Goal: Task Accomplishment & Management: Use online tool/utility

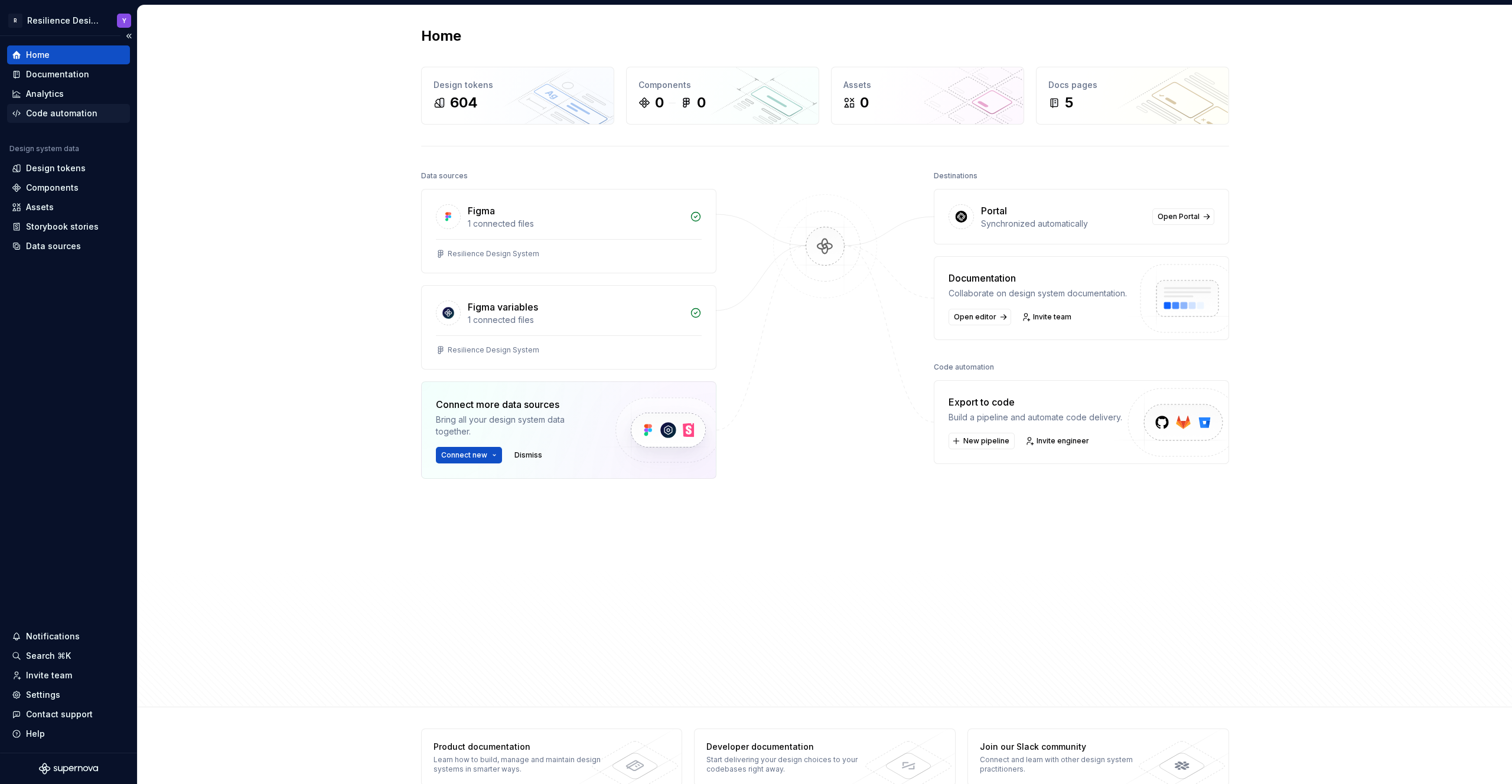
click at [69, 113] on div "Code automation" at bounding box center [62, 113] width 71 height 11
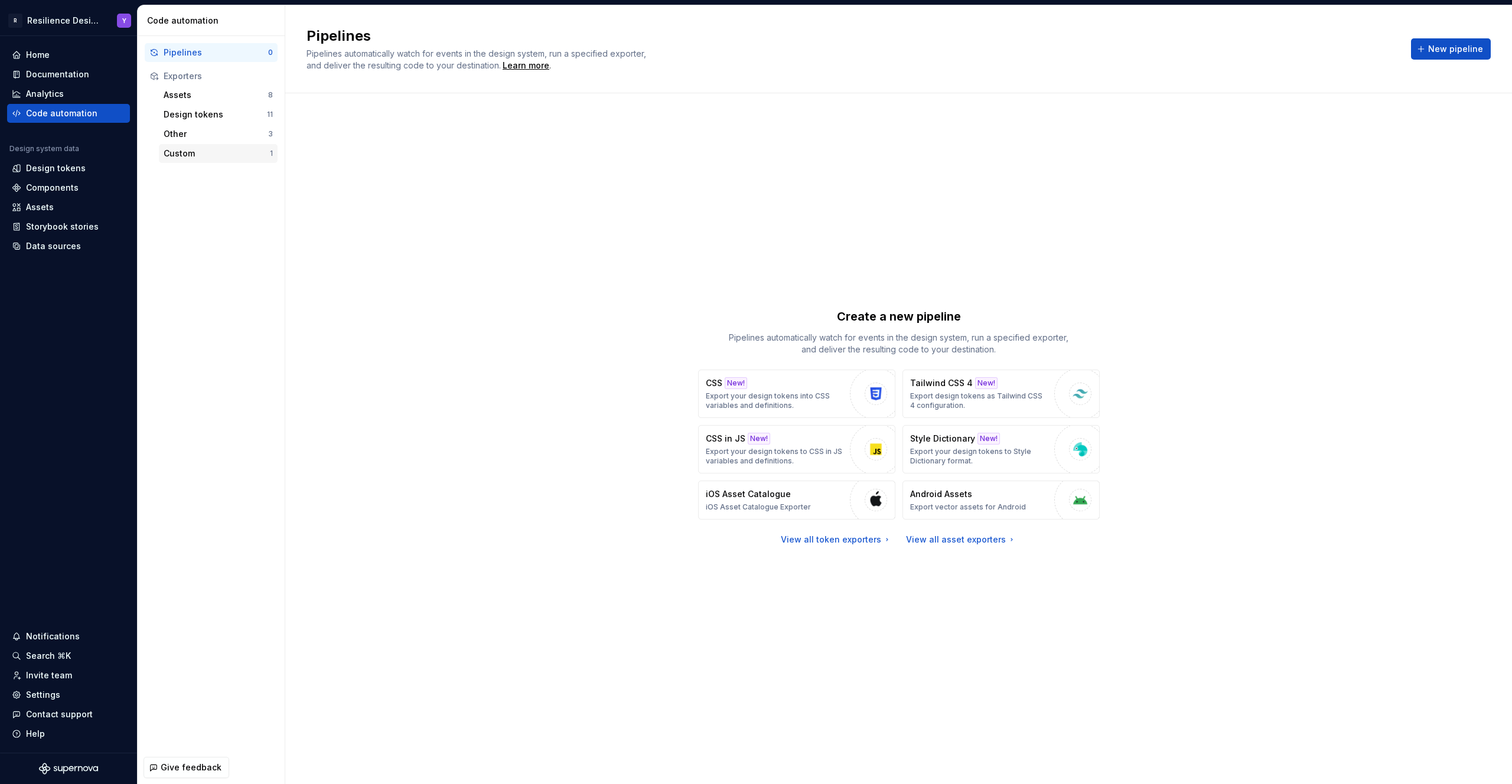
click at [190, 152] on div "Custom" at bounding box center [216, 154] width 106 height 11
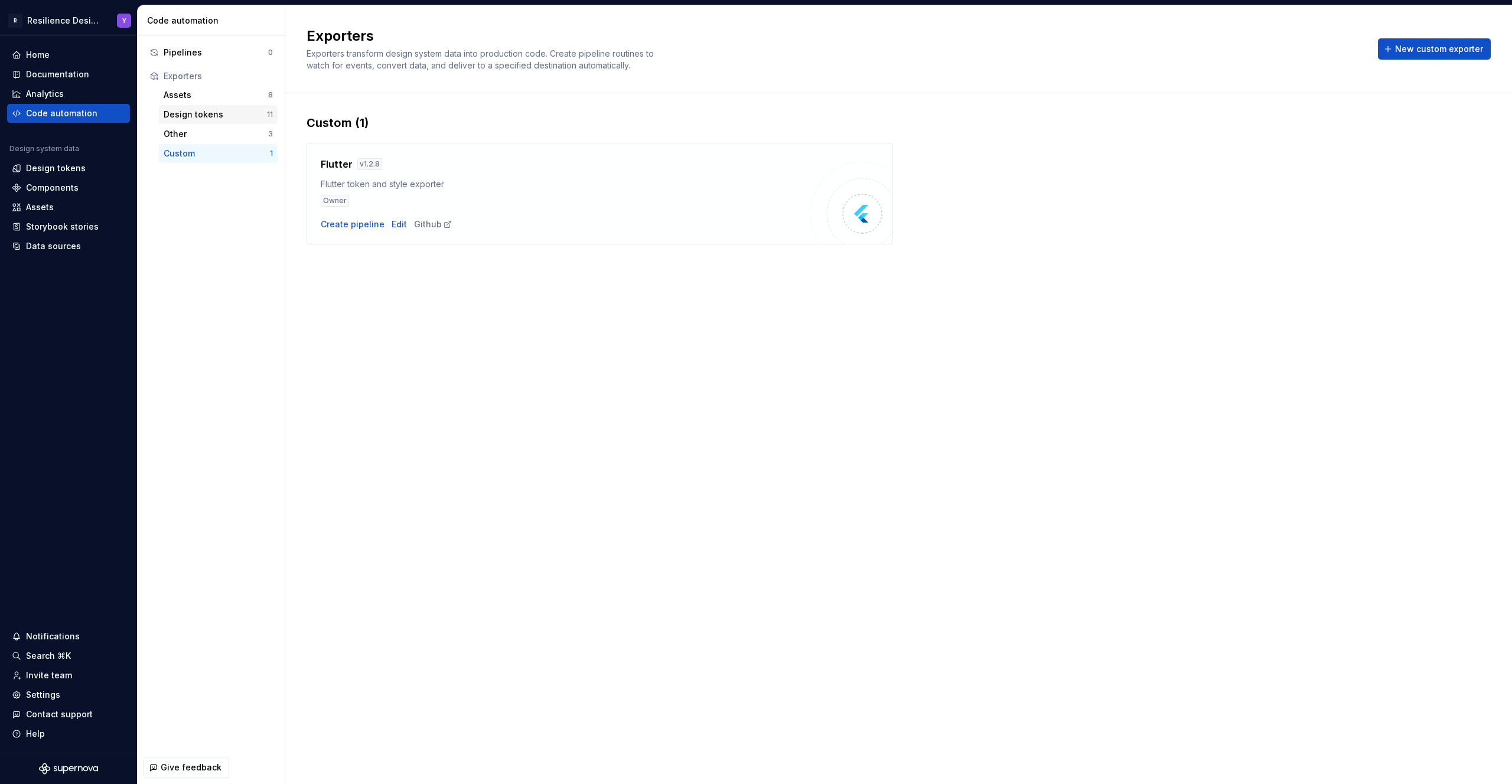
click at [199, 111] on div "Design tokens" at bounding box center [215, 114] width 103 height 11
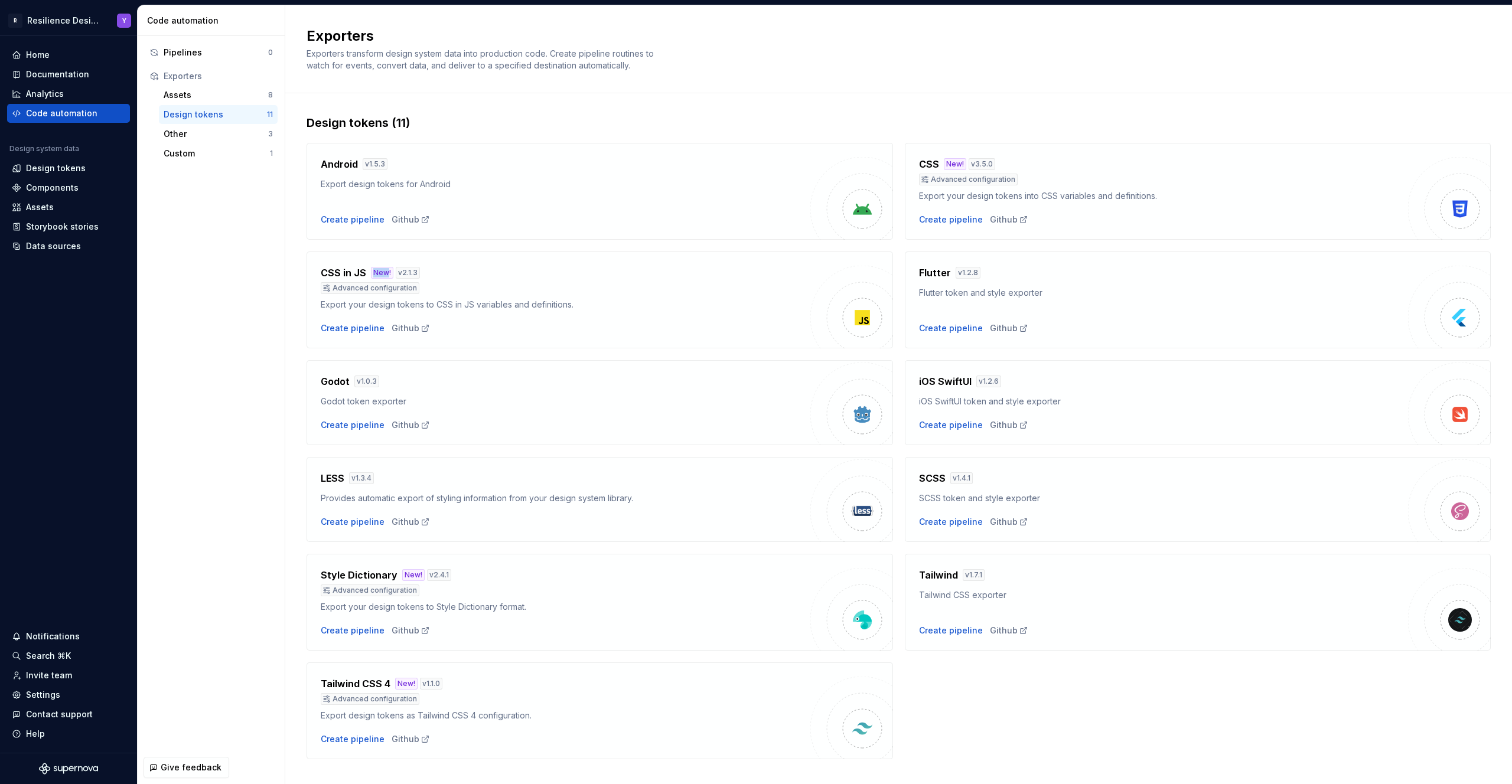
drag, startPoint x: 370, startPoint y: 271, endPoint x: 387, endPoint y: 271, distance: 17.0
click at [387, 271] on div "New!" at bounding box center [382, 273] width 22 height 11
click at [364, 325] on div "Create pipeline" at bounding box center [352, 328] width 64 height 11
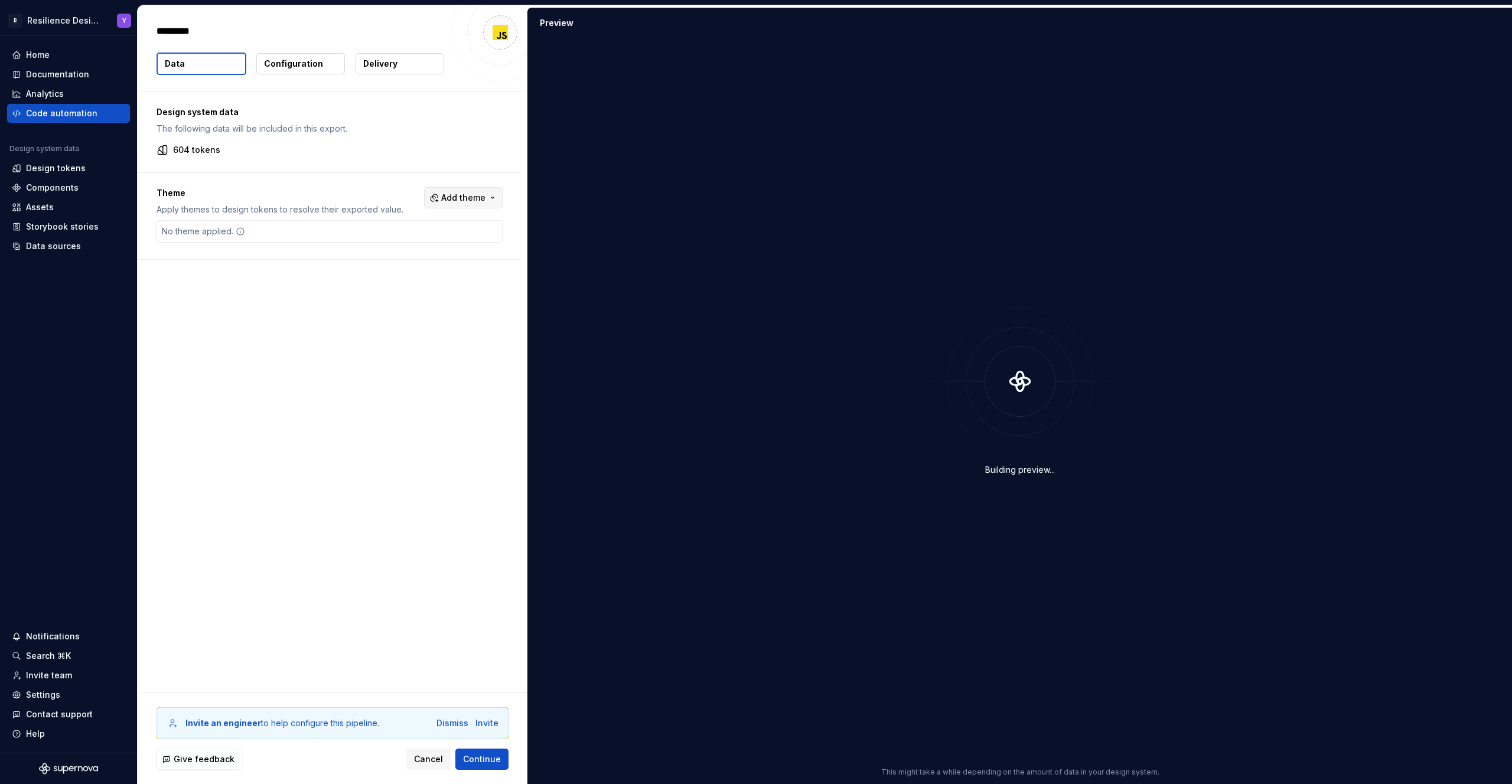
click at [489, 199] on button "Add theme" at bounding box center [463, 198] width 79 height 21
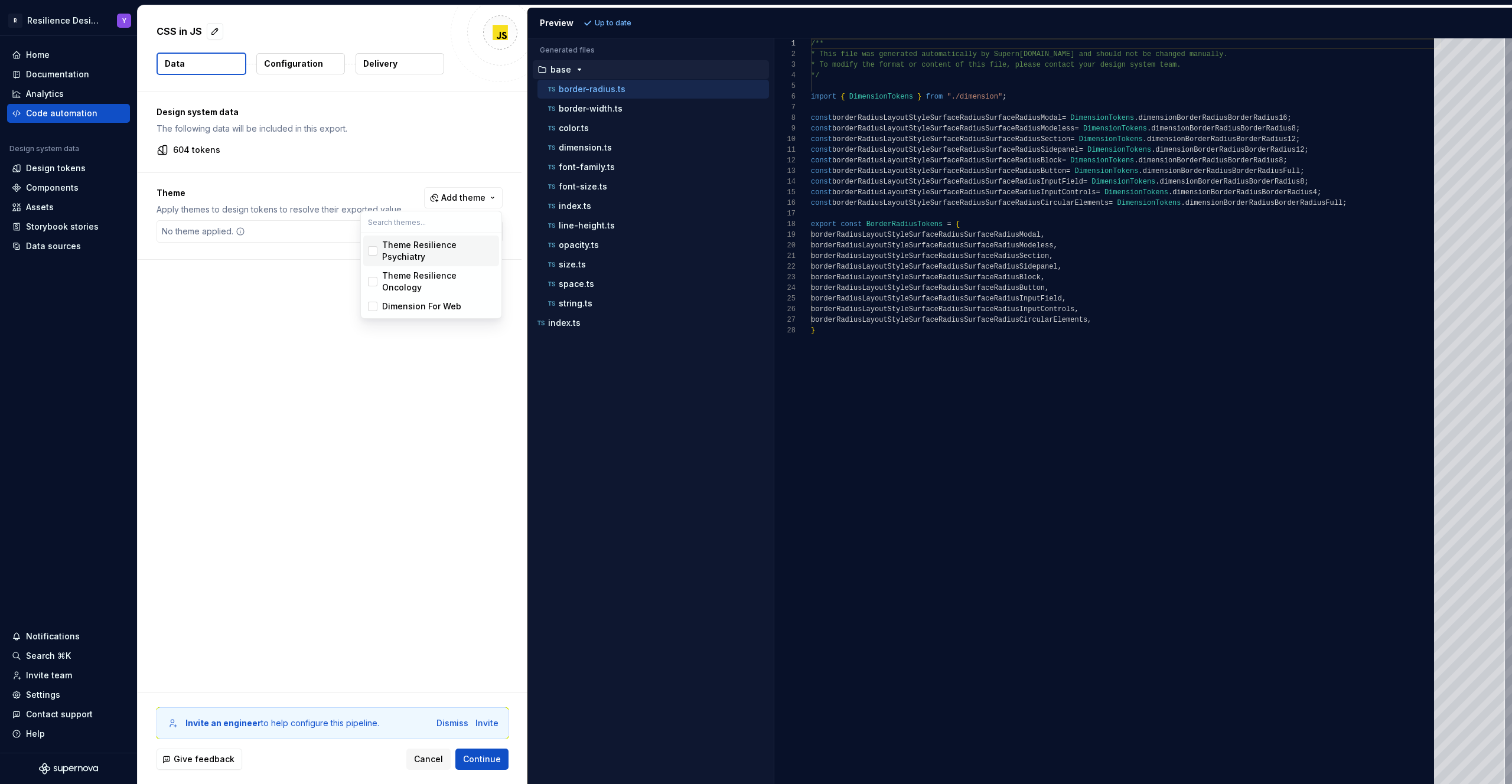
click at [361, 158] on html "R Resilience Design System Y Home Documentation Analytics Code automation Desig…" at bounding box center [756, 392] width 1512 height 784
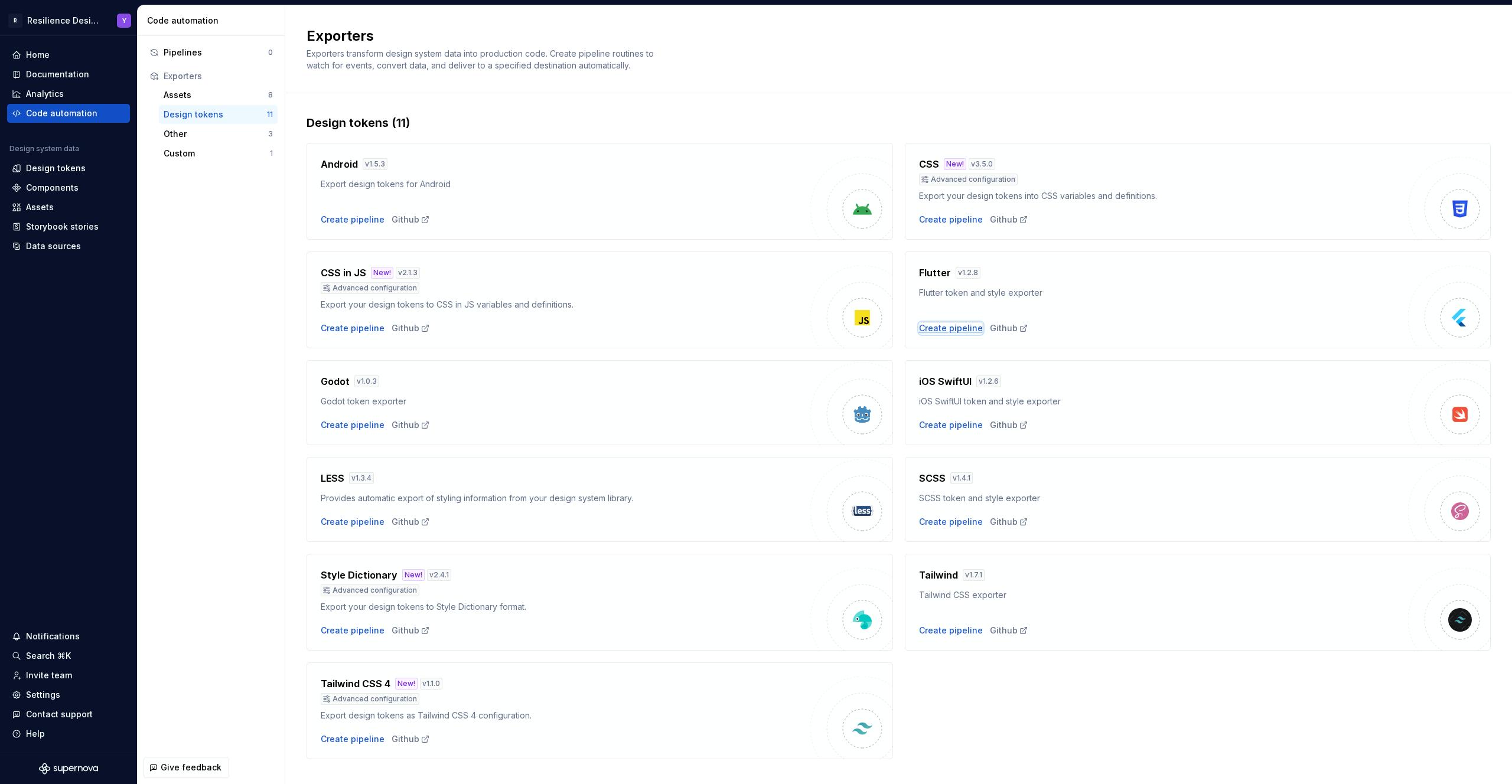
click at [932, 325] on div "Create pipeline" at bounding box center [951, 328] width 64 height 11
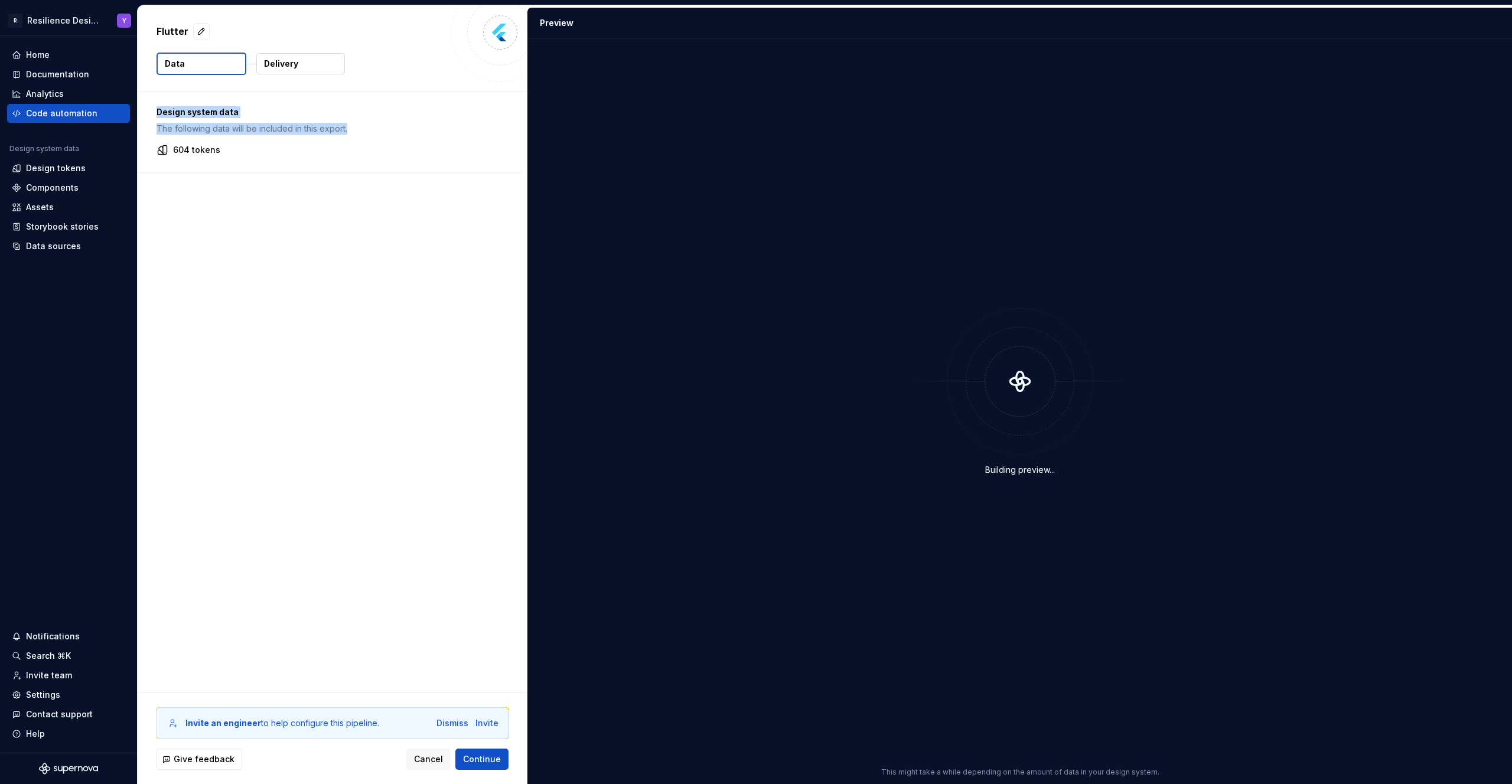
drag, startPoint x: 474, startPoint y: 136, endPoint x: 329, endPoint y: 102, distance: 148.9
click at [329, 102] on div "Design system data The following data will be included in this export. 604 toke…" at bounding box center [329, 132] width 384 height 80
click at [374, 177] on div "Design system data The following data will be included in this export. 604 toke…" at bounding box center [333, 392] width 390 height 600
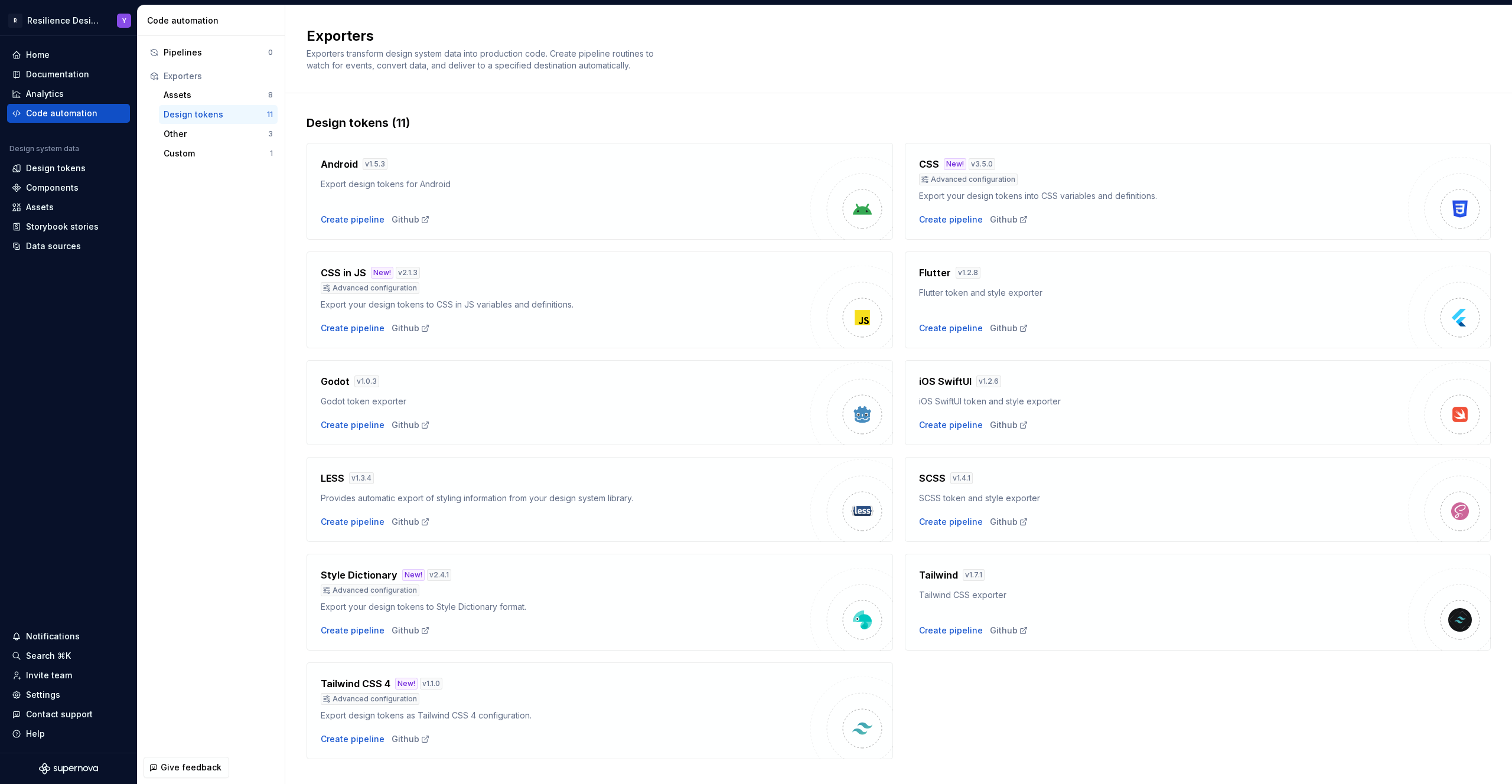
click at [213, 110] on div "Design tokens" at bounding box center [215, 114] width 103 height 11
click at [361, 222] on div "Create pipeline" at bounding box center [352, 219] width 64 height 11
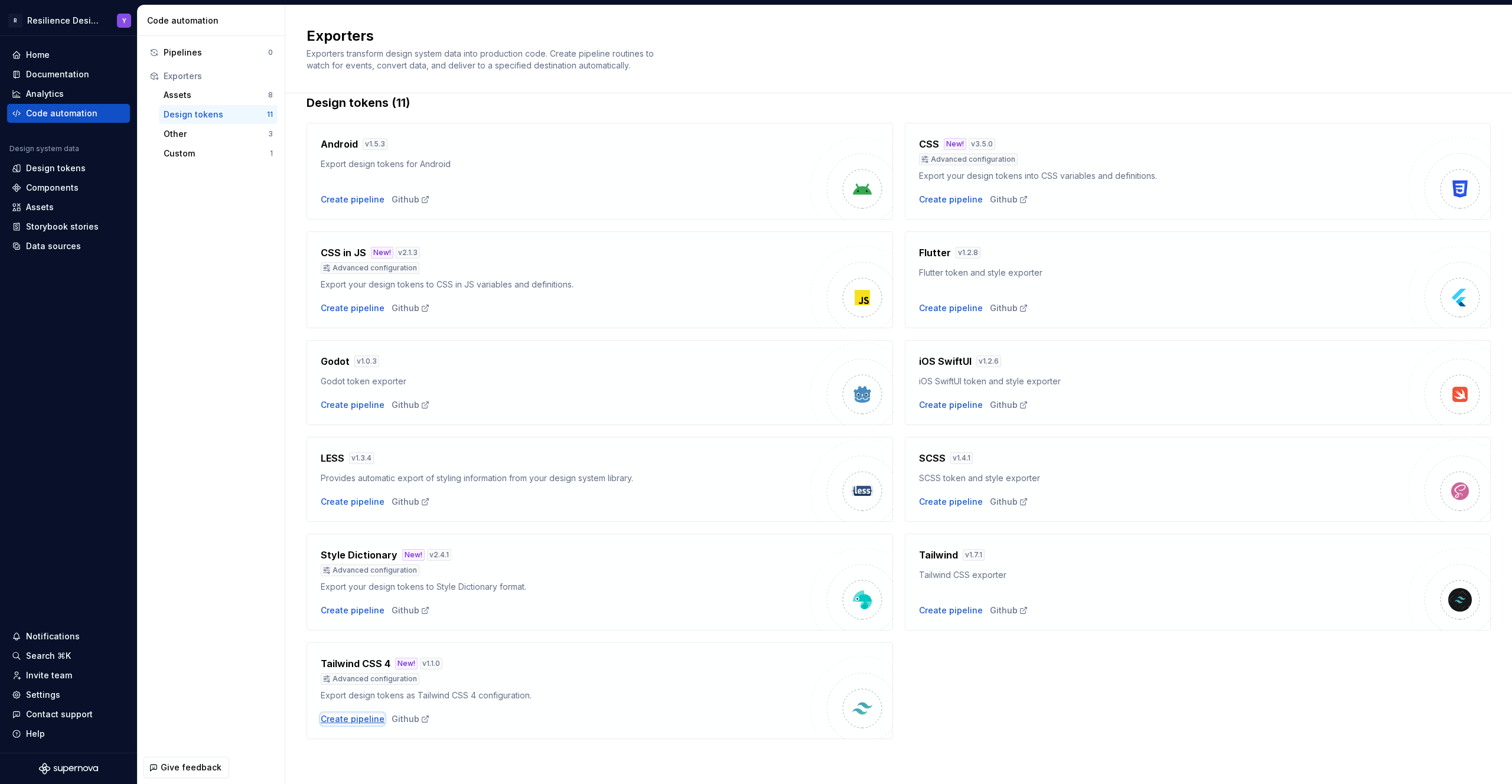
click at [354, 716] on div "Create pipeline" at bounding box center [352, 719] width 64 height 11
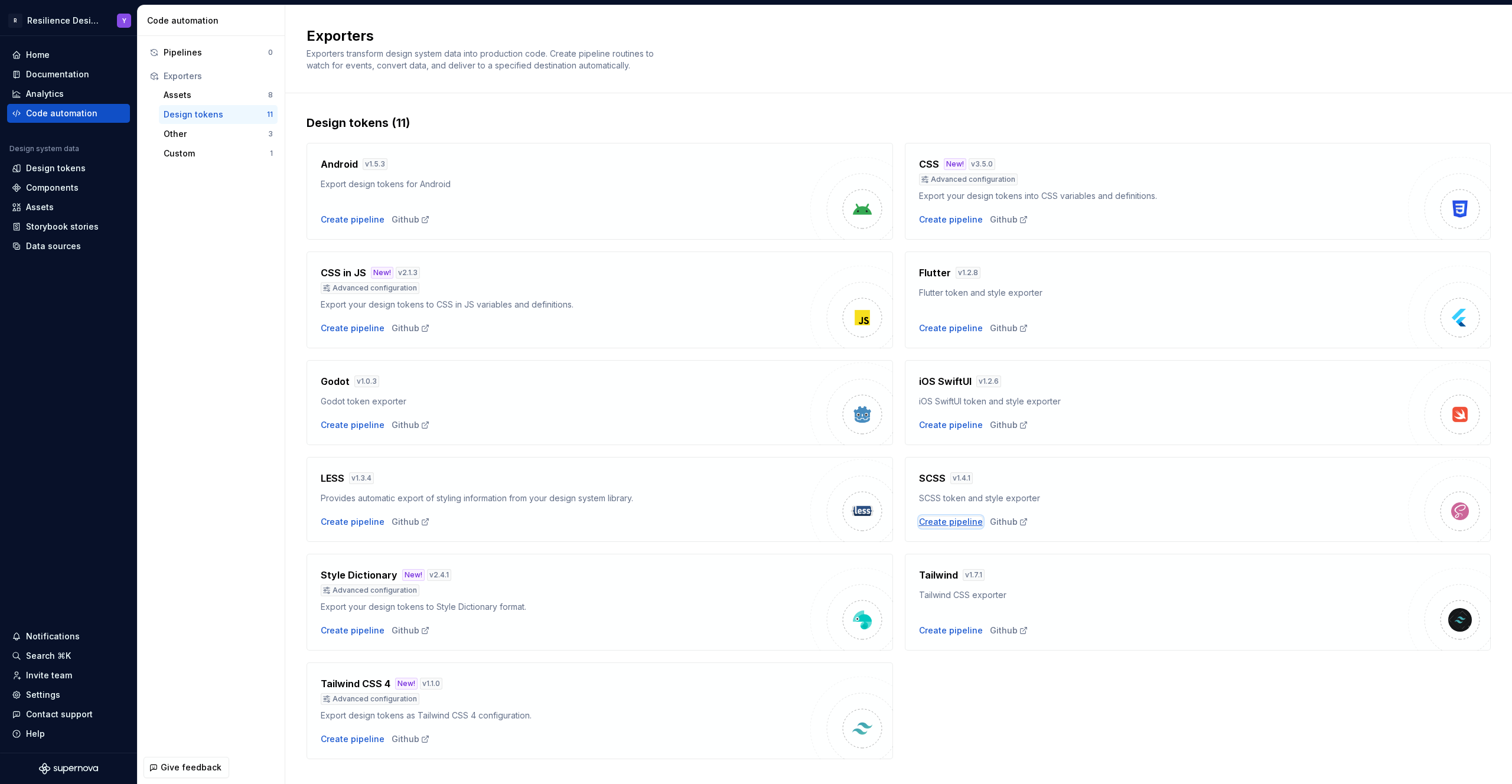
click at [943, 522] on div "Create pipeline" at bounding box center [951, 521] width 64 height 11
click at [804, 98] on div "Design tokens (11) Android v 1.5.3 Export design tokens for Android Create pipe…" at bounding box center [898, 449] width 1184 height 711
click at [54, 190] on div "Components" at bounding box center [53, 187] width 53 height 11
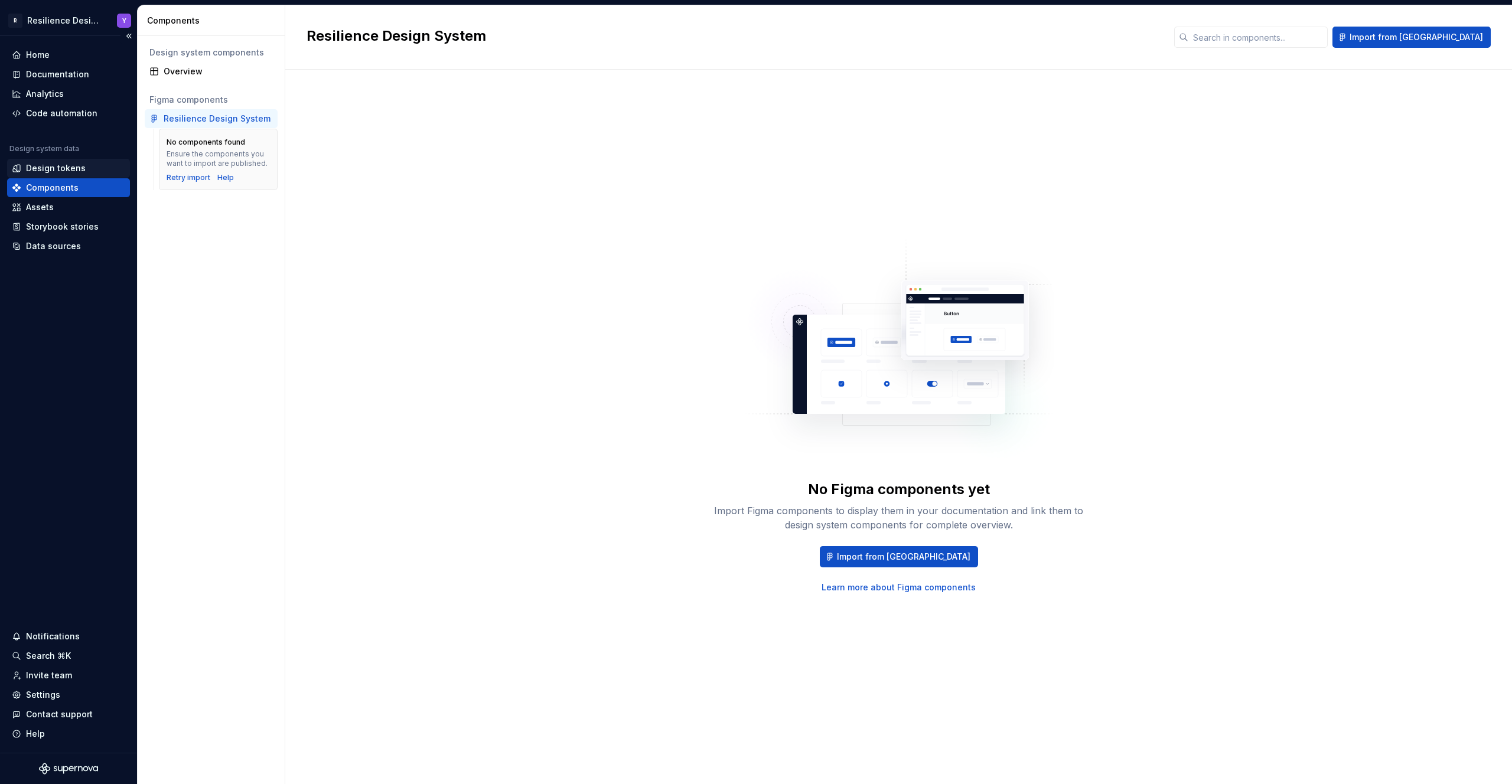
click at [64, 163] on div "Design tokens" at bounding box center [56, 168] width 60 height 11
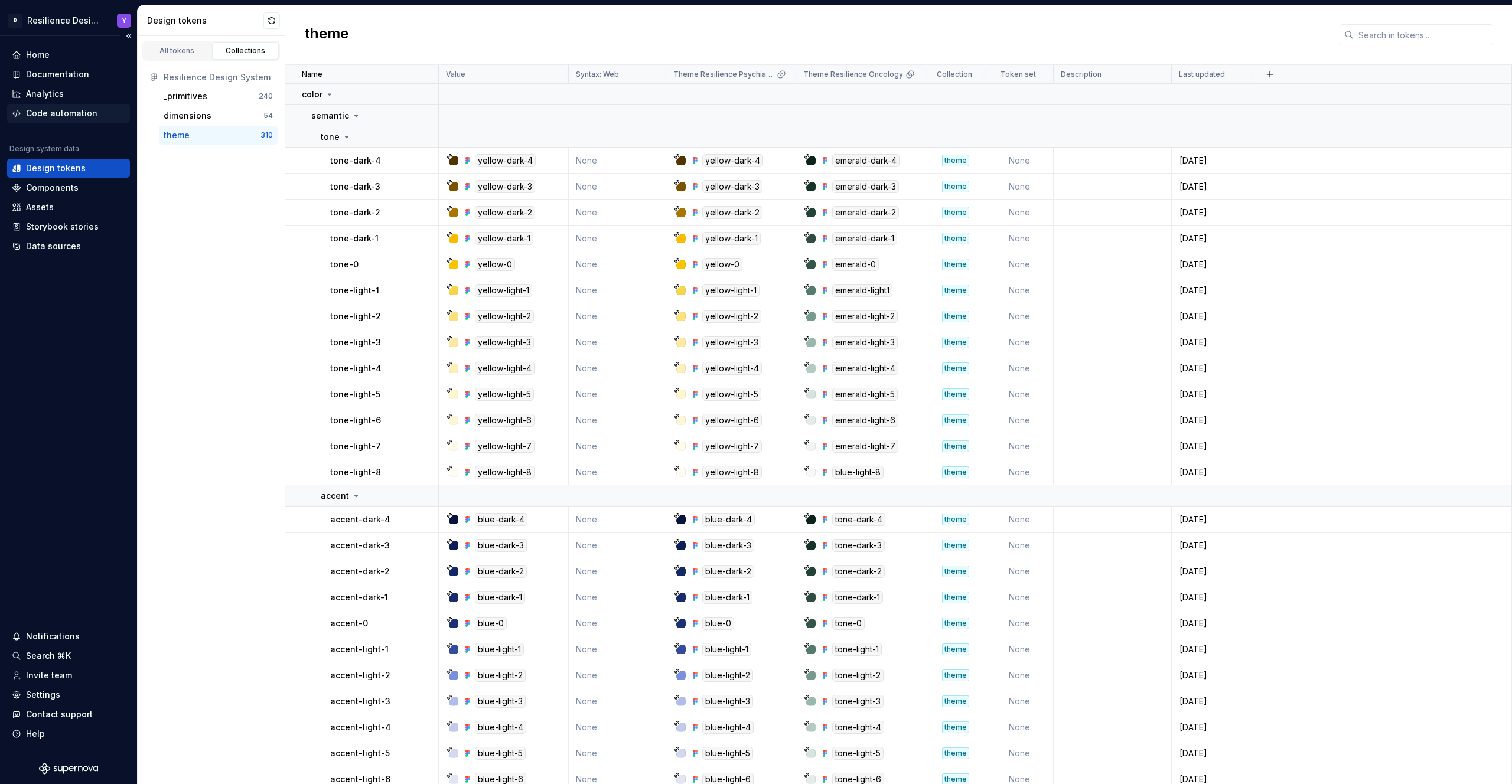
click at [83, 108] on div "Code automation" at bounding box center [62, 113] width 71 height 11
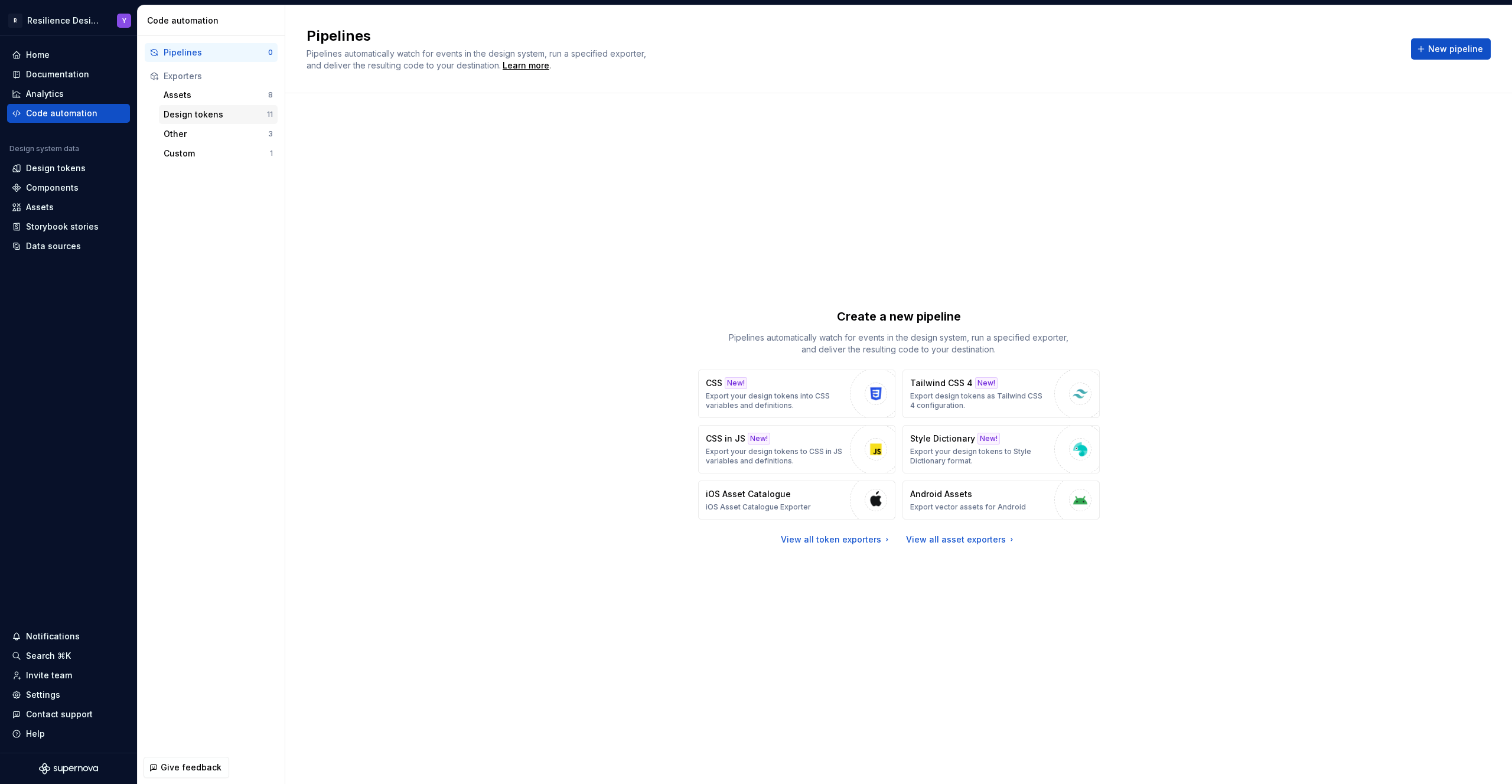
click at [218, 114] on div "Design tokens" at bounding box center [215, 114] width 103 height 11
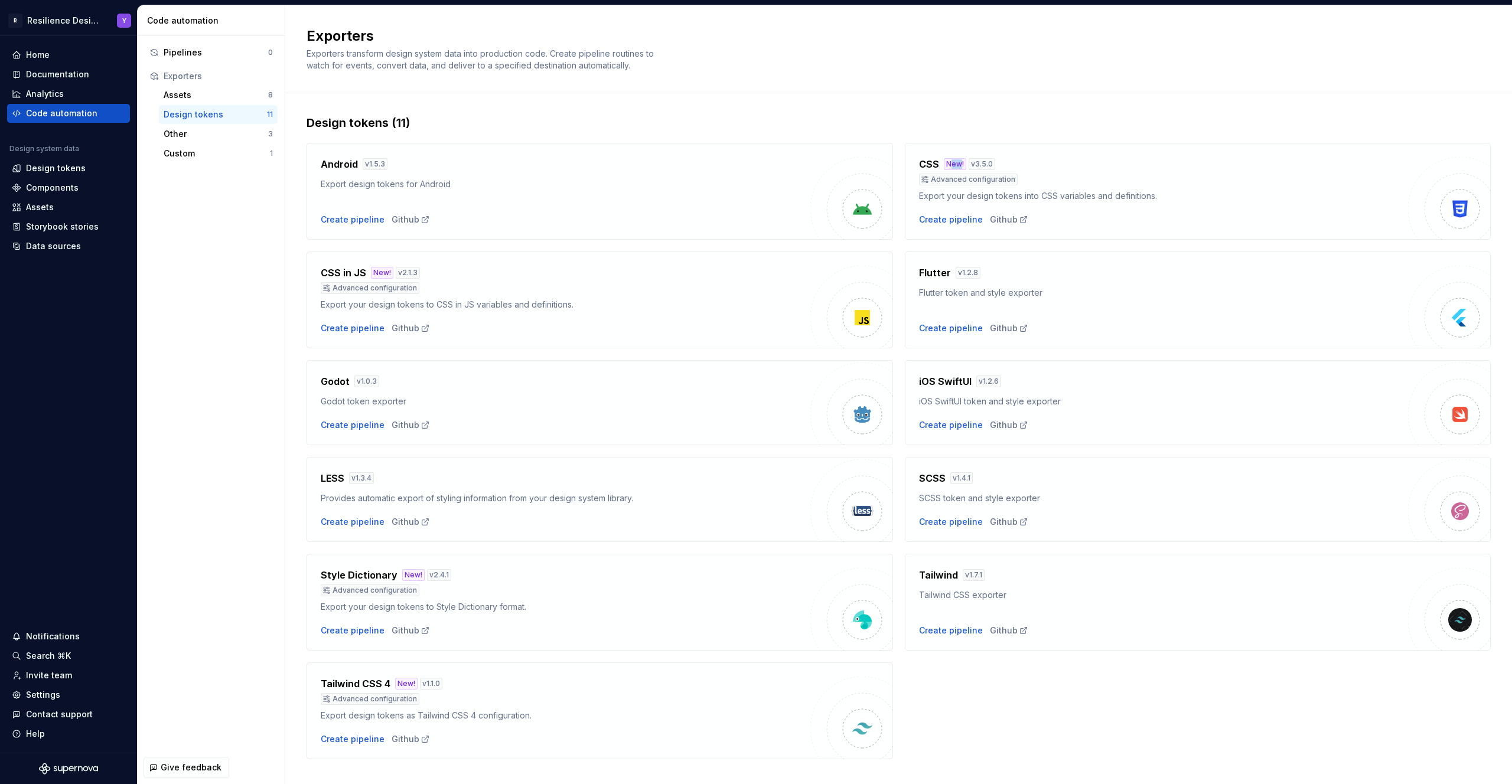
drag, startPoint x: 944, startPoint y: 165, endPoint x: 956, endPoint y: 165, distance: 12.0
click at [956, 165] on div "New!" at bounding box center [954, 164] width 22 height 11
click at [951, 213] on div "Create pipeline" at bounding box center [951, 219] width 64 height 11
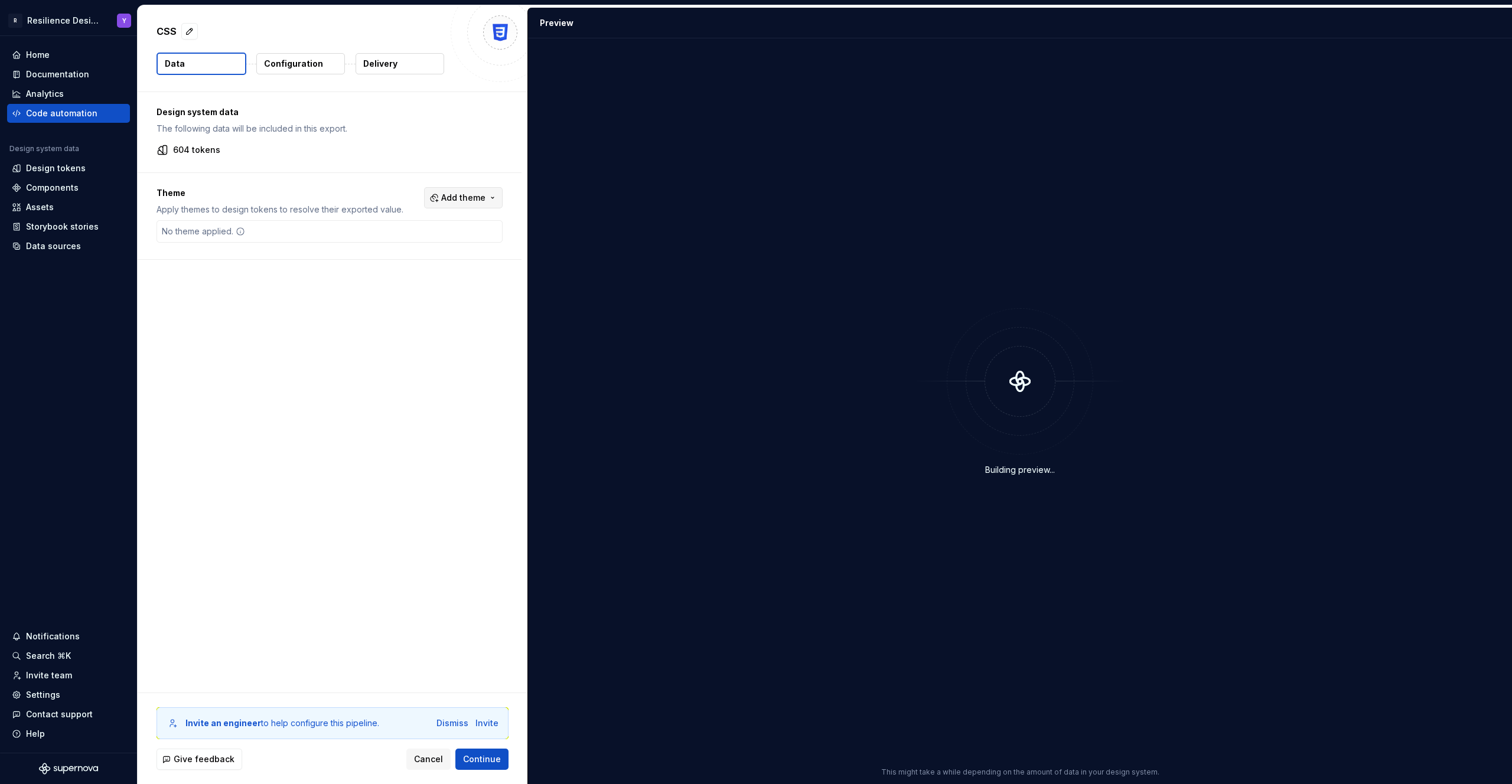
click at [485, 200] on button "Add theme" at bounding box center [463, 198] width 79 height 21
click at [301, 333] on html "R Resilience Design System Y Home Documentation Analytics Code automation Desig…" at bounding box center [756, 392] width 1512 height 784
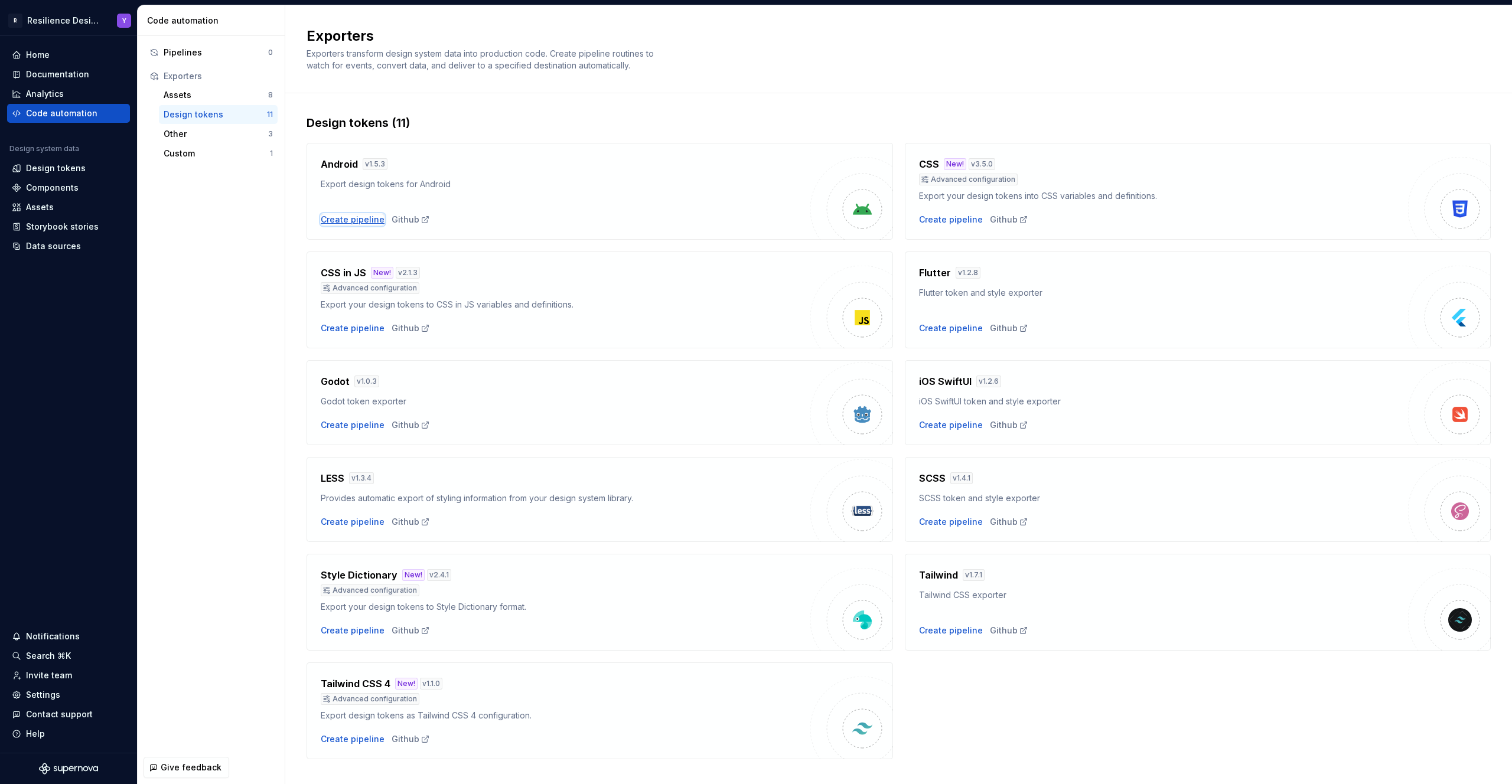
click at [363, 218] on div "Create pipeline" at bounding box center [352, 219] width 64 height 11
click at [956, 331] on div "Create pipeline" at bounding box center [951, 328] width 64 height 11
click at [363, 324] on div "Create pipeline" at bounding box center [352, 328] width 64 height 11
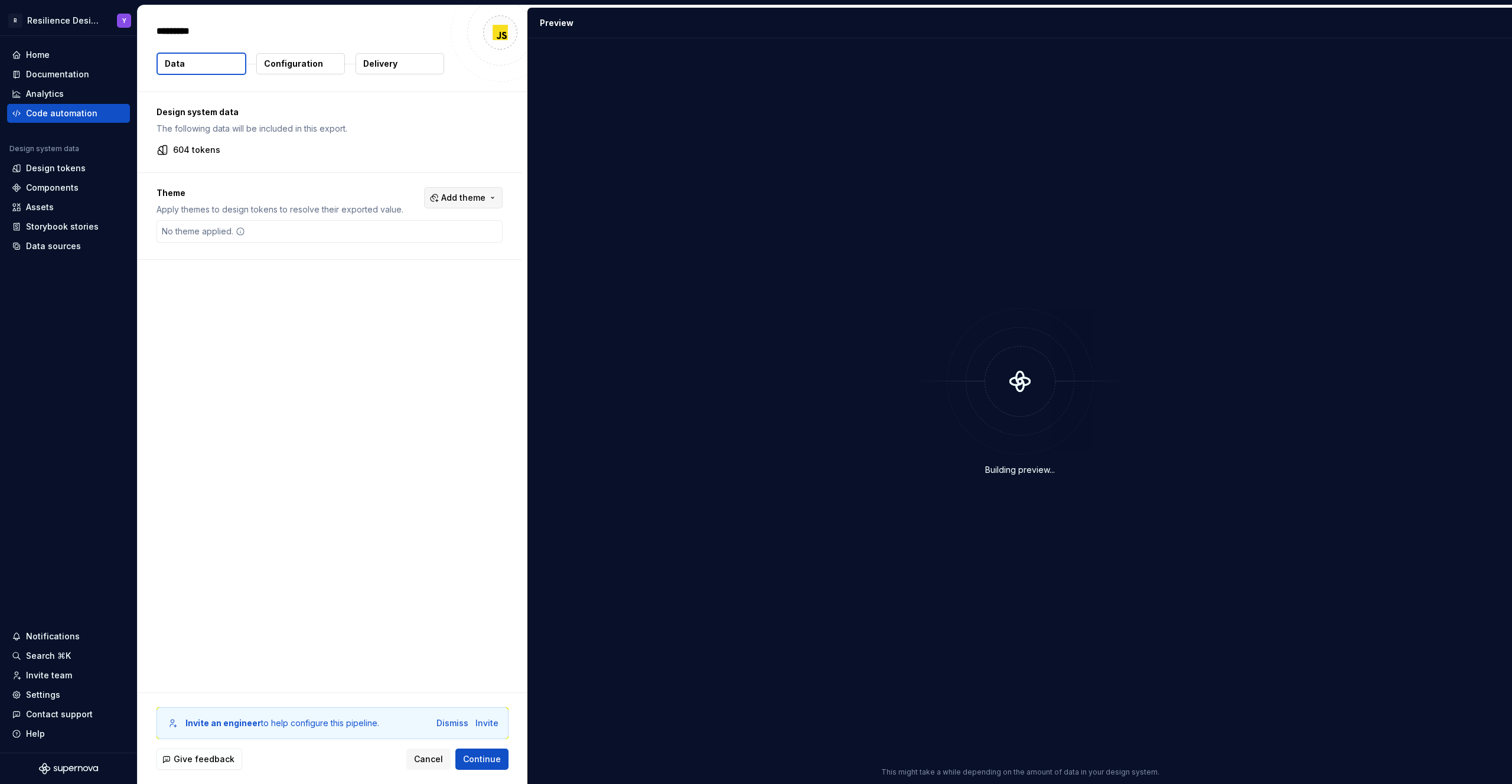
click at [486, 199] on button "Add theme" at bounding box center [463, 198] width 79 height 21
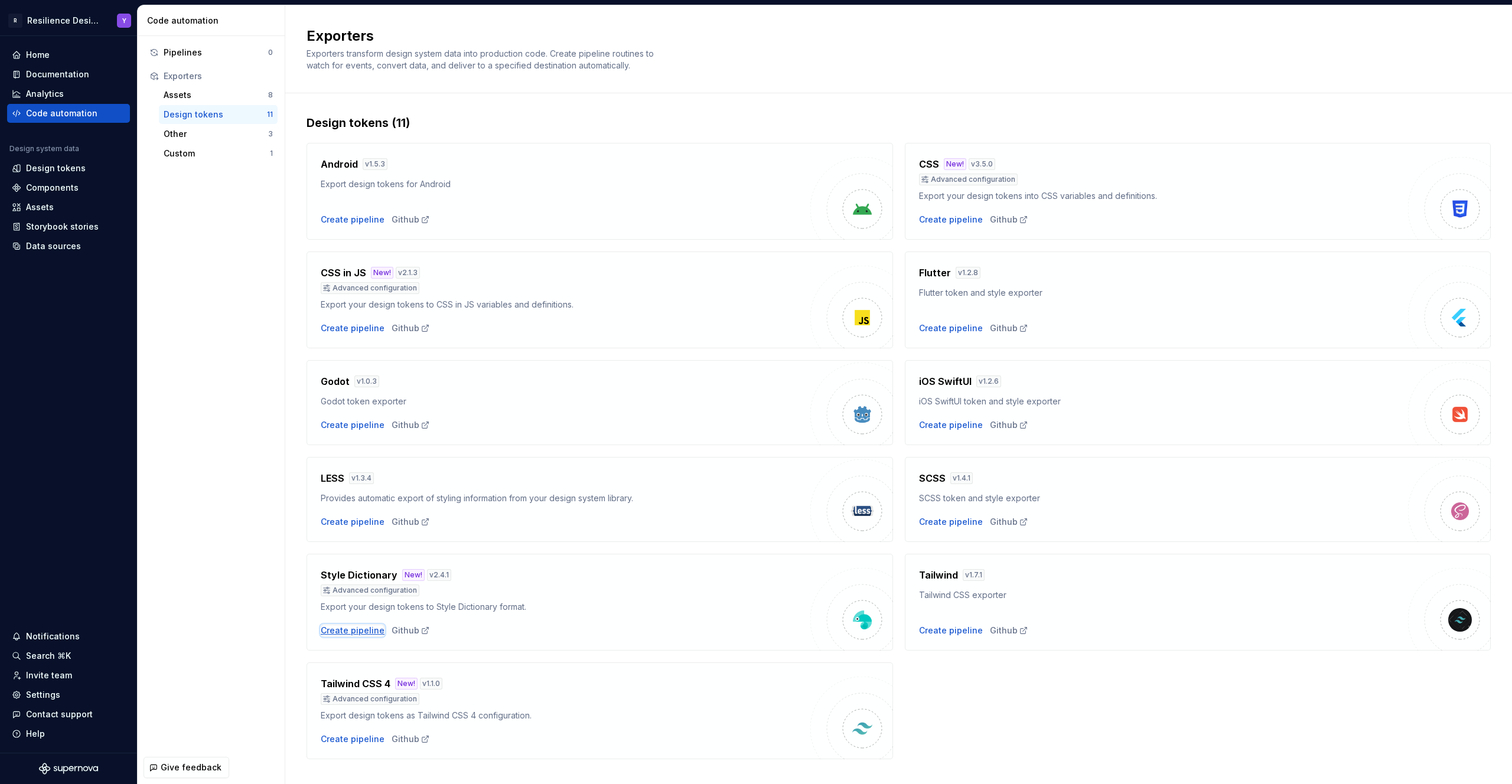
click at [357, 628] on div "Create pipeline" at bounding box center [352, 630] width 64 height 11
click at [356, 736] on div "Create pipeline" at bounding box center [352, 739] width 64 height 11
click at [930, 630] on div "Create pipeline" at bounding box center [951, 630] width 64 height 11
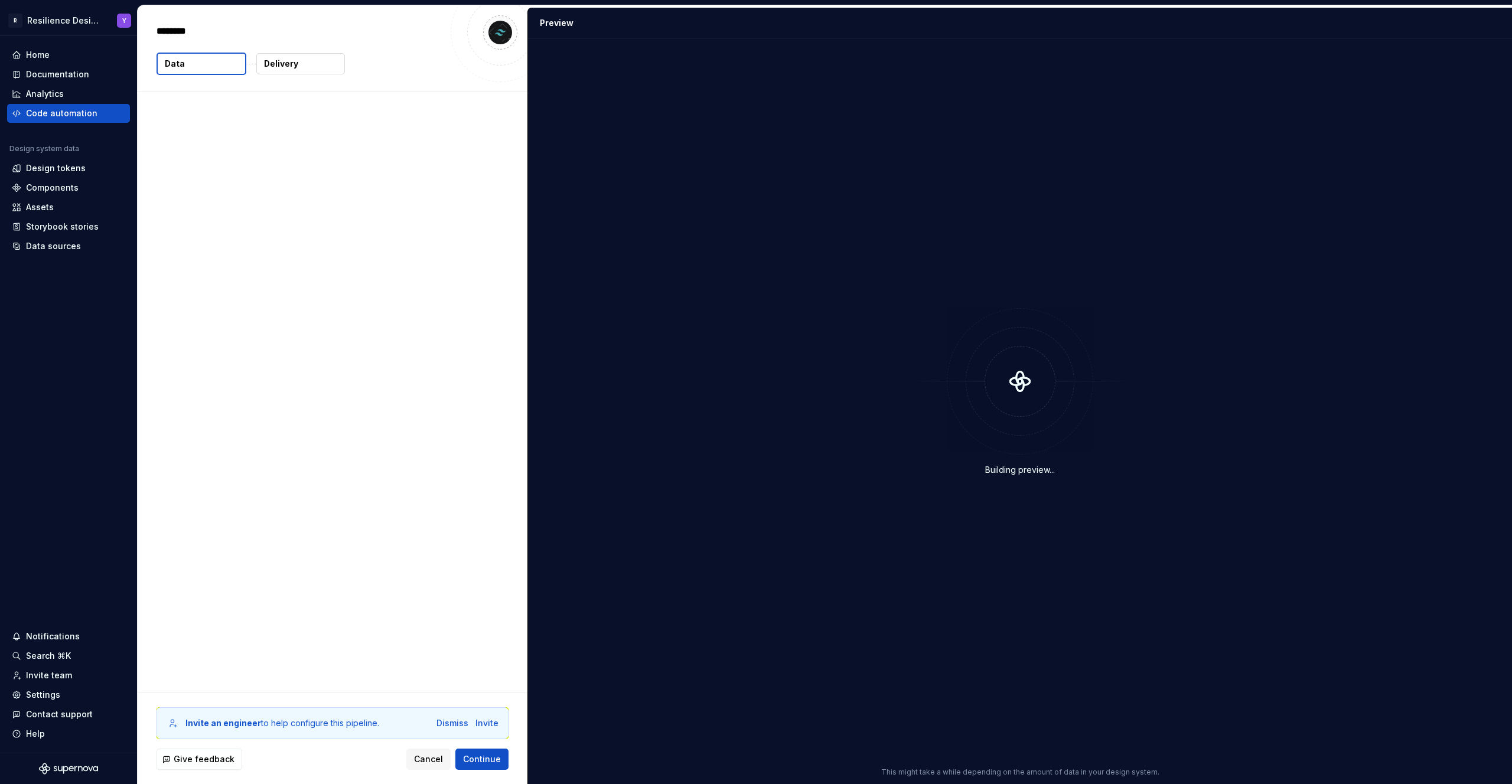
type textarea "*"
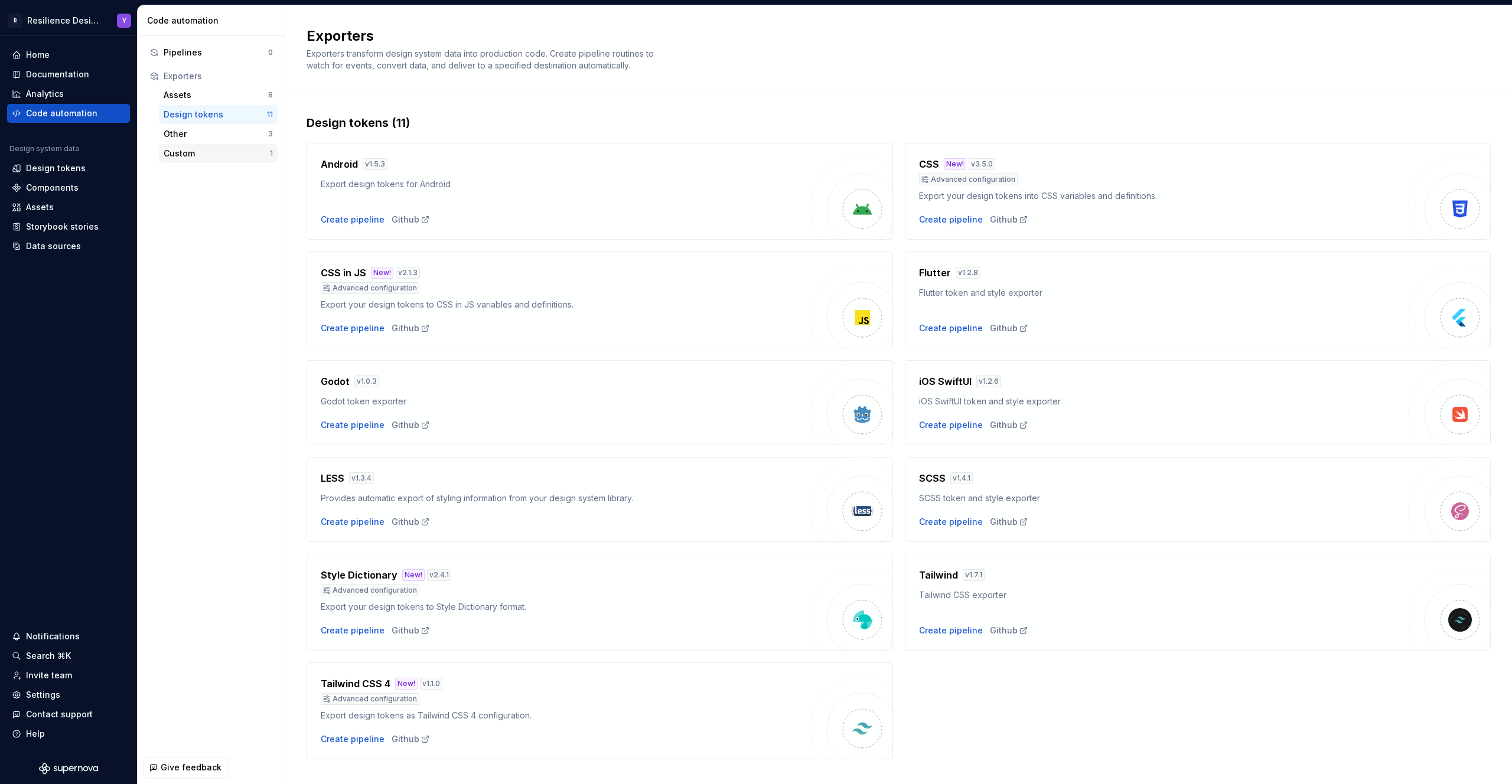
click at [205, 158] on div "Custom" at bounding box center [216, 154] width 106 height 11
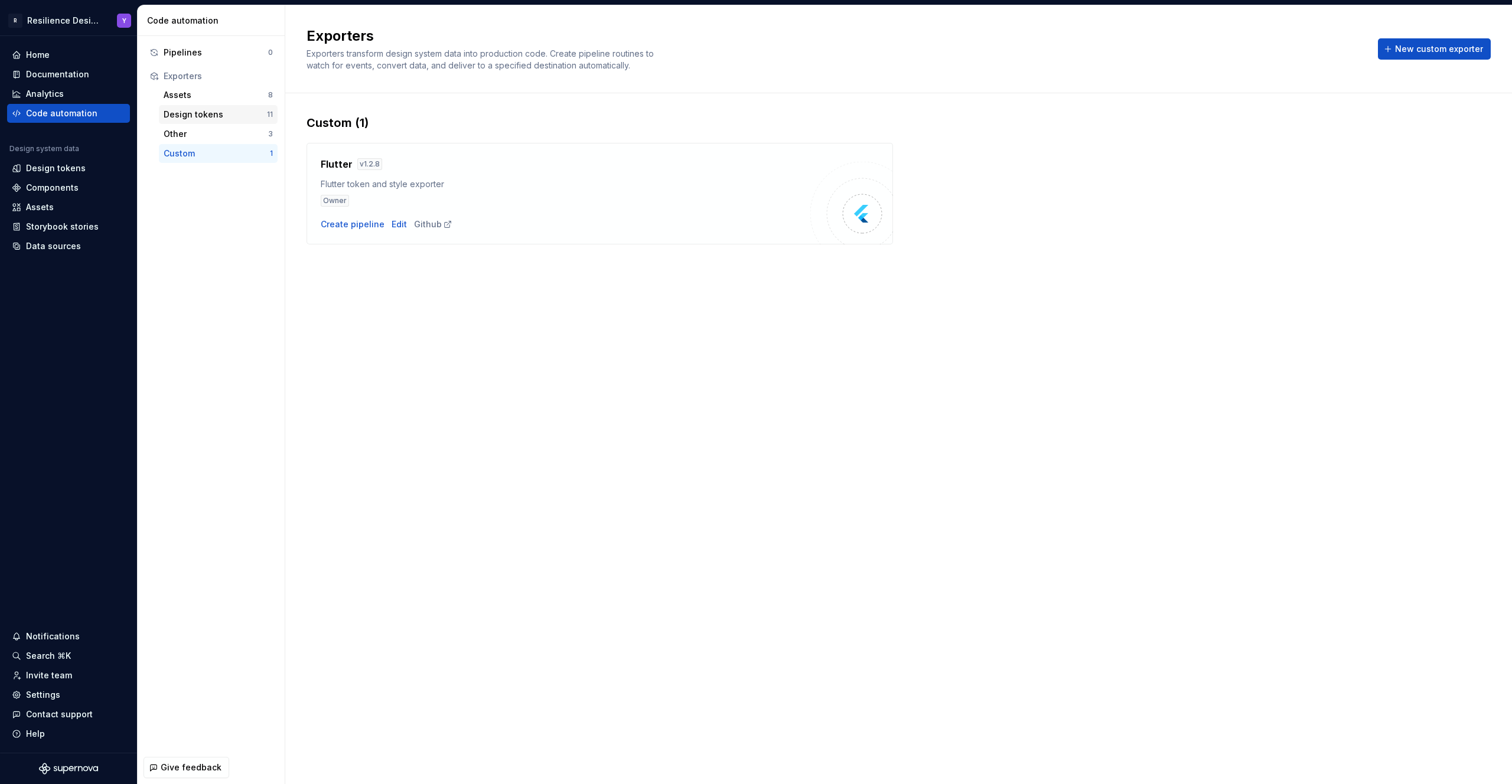
click at [236, 112] on div "Design tokens" at bounding box center [215, 114] width 103 height 11
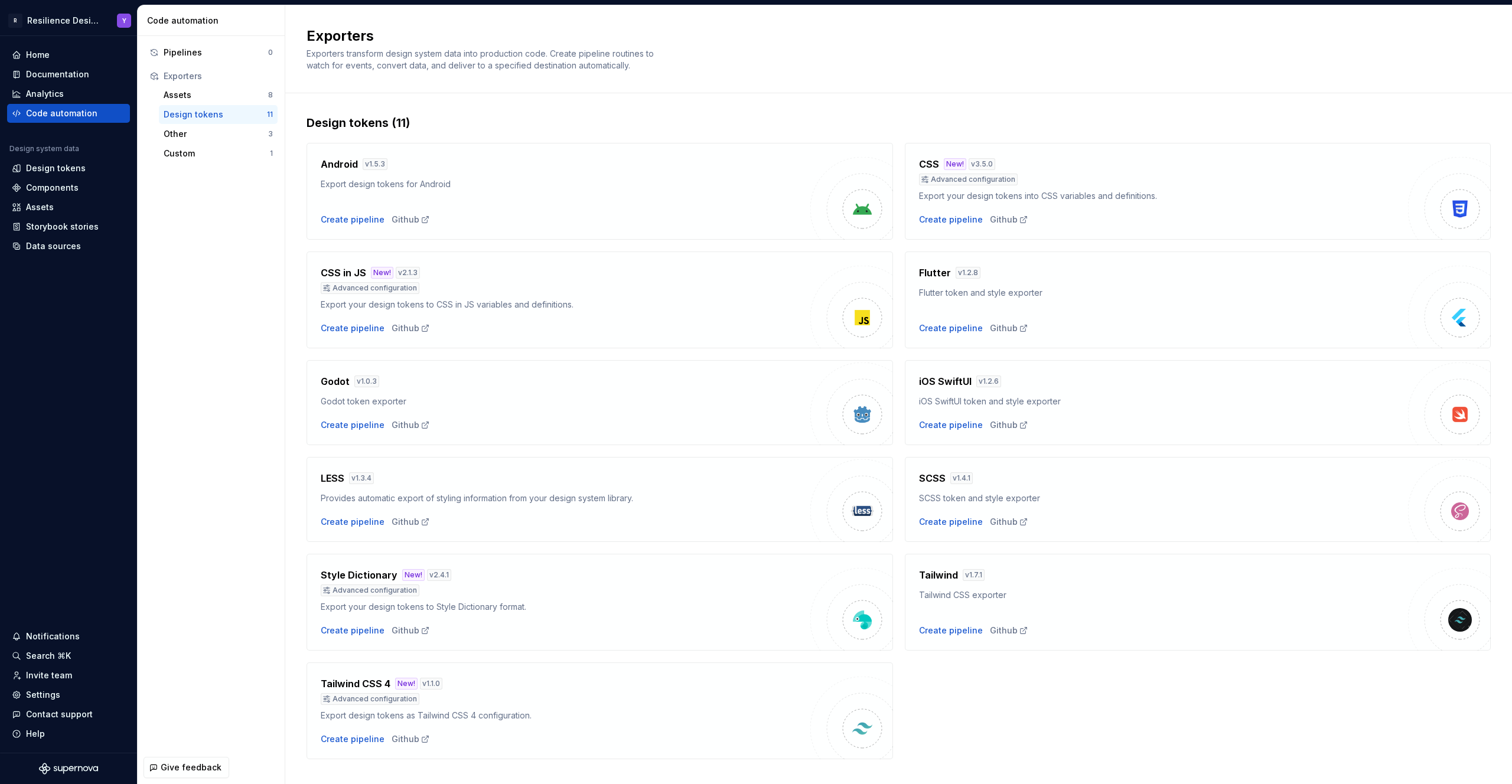
click at [478, 607] on div "Export your design tokens to Style Dictionary format." at bounding box center [565, 607] width 489 height 11
drag, startPoint x: 329, startPoint y: 589, endPoint x: 425, endPoint y: 593, distance: 96.1
click at [425, 593] on div "Advanced configuration" at bounding box center [565, 590] width 489 height 11
click at [416, 591] on div "Advanced configuration" at bounding box center [565, 590] width 489 height 11
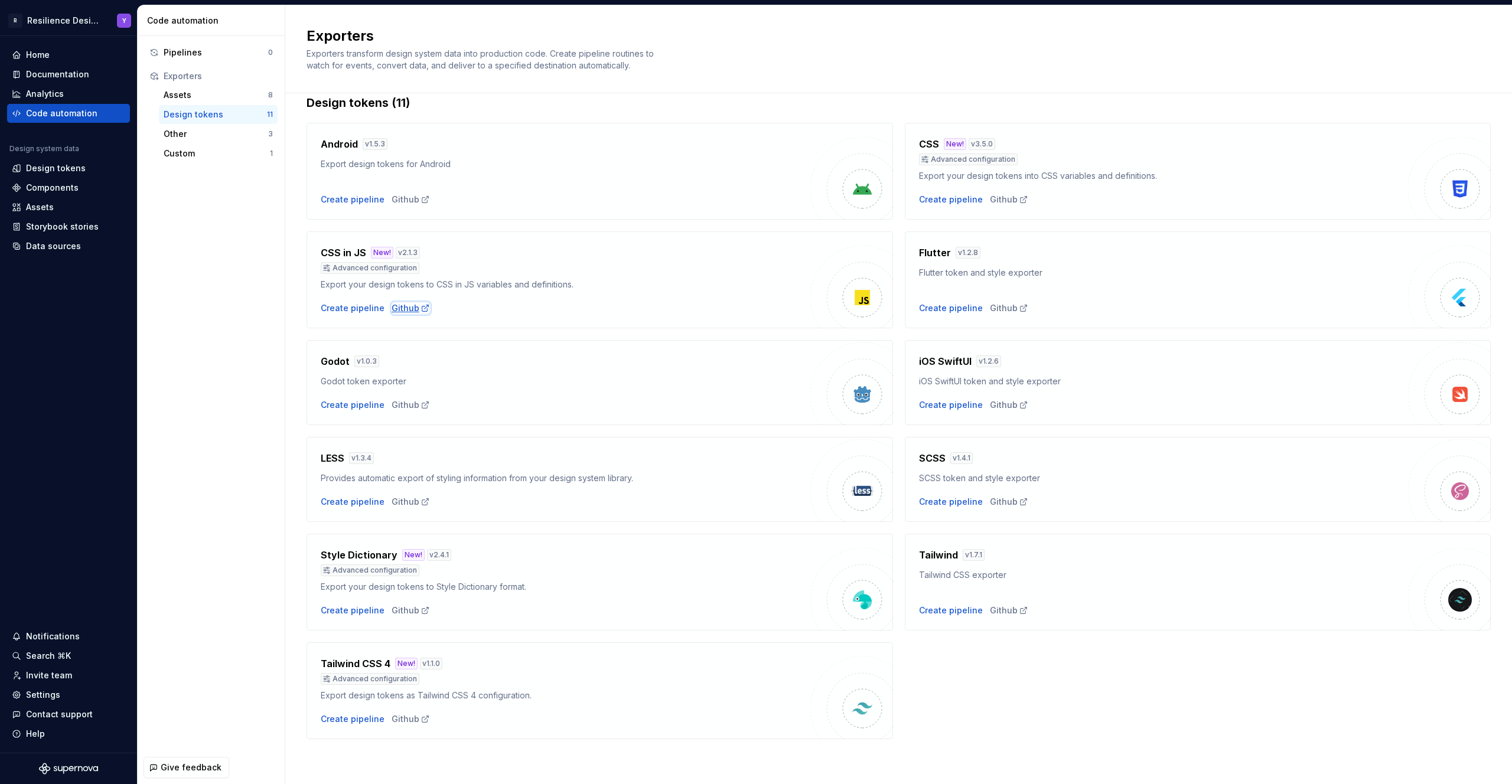
click at [402, 309] on div "Github" at bounding box center [411, 308] width 39 height 11
click at [402, 203] on div "Github" at bounding box center [411, 199] width 39 height 11
click at [1004, 307] on div "Github" at bounding box center [1009, 308] width 39 height 11
drag, startPoint x: 315, startPoint y: 658, endPoint x: 469, endPoint y: 663, distance: 154.1
click at [452, 669] on div "Tailwind CSS 4 New! v 1.1.0 Advanced configuration Export design tokens as Tail…" at bounding box center [600, 690] width 586 height 97
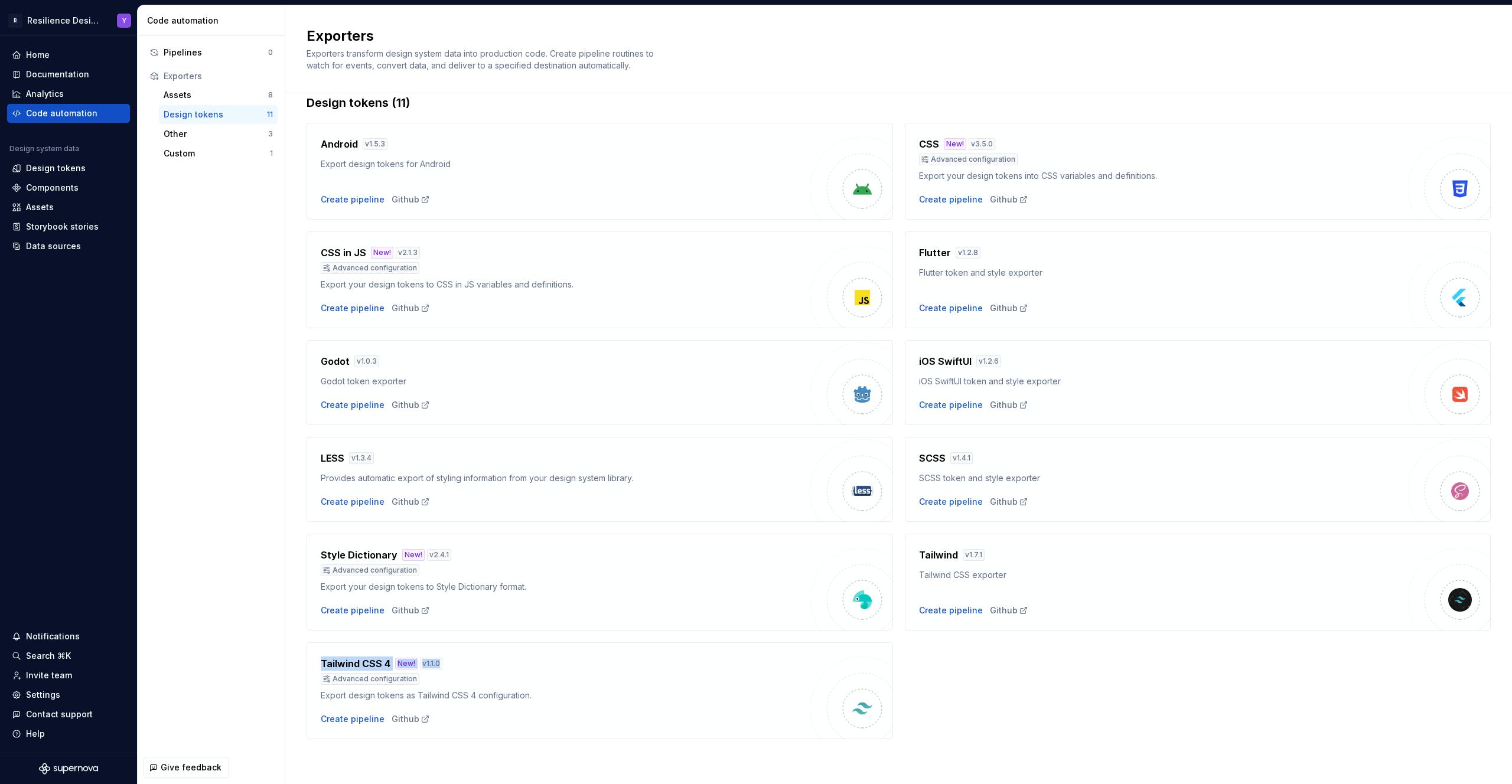
click at [549, 669] on div "Tailwind CSS 4 New! v 1.1.0" at bounding box center [565, 663] width 489 height 14
click at [935, 556] on h4 "Tailwind" at bounding box center [938, 554] width 39 height 14
